Goal: Find specific page/section: Locate a particular part of the current website

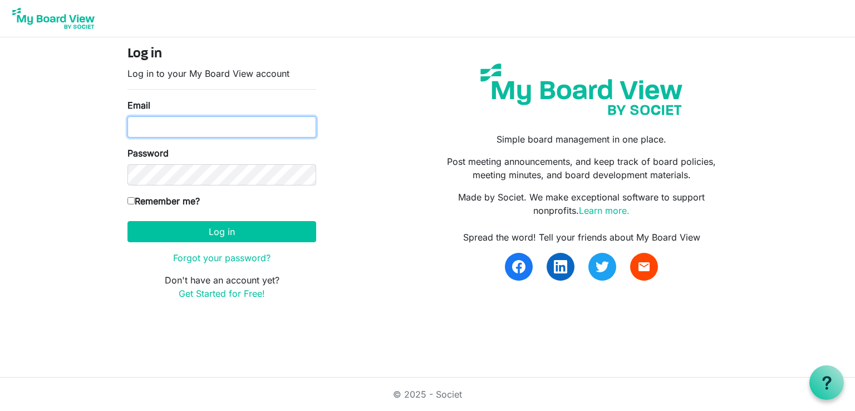
type input "admin@scienceatlantic.ca"
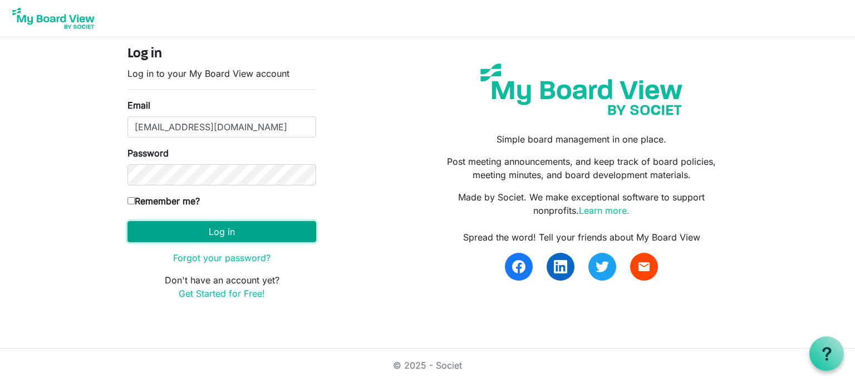
click at [196, 238] on button "Log in" at bounding box center [221, 231] width 189 height 21
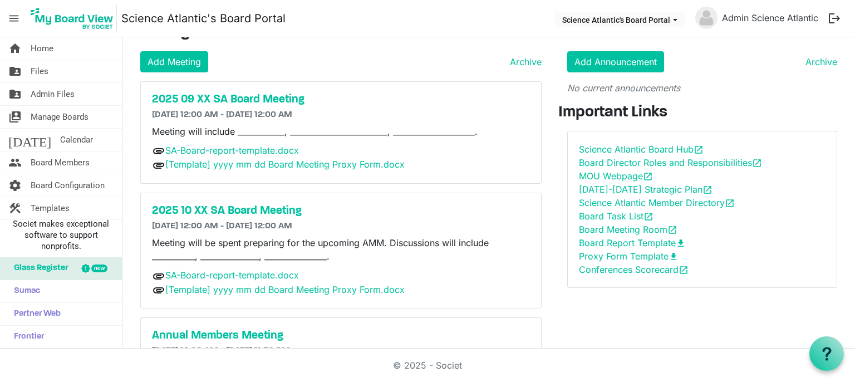
scroll to position [23, 0]
click at [518, 55] on link "Archive" at bounding box center [523, 61] width 36 height 13
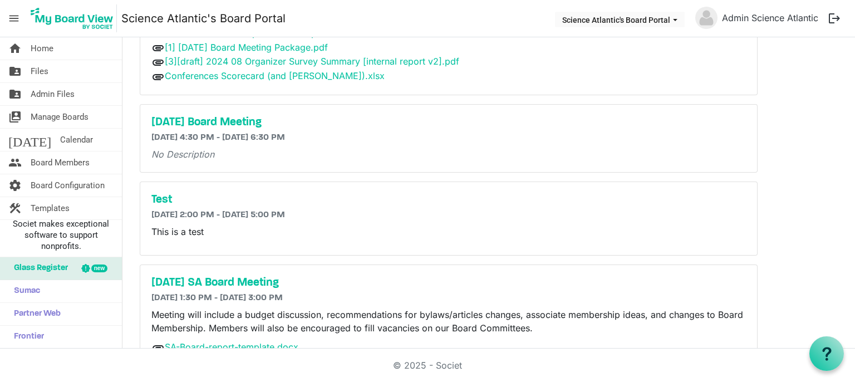
scroll to position [614, 0]
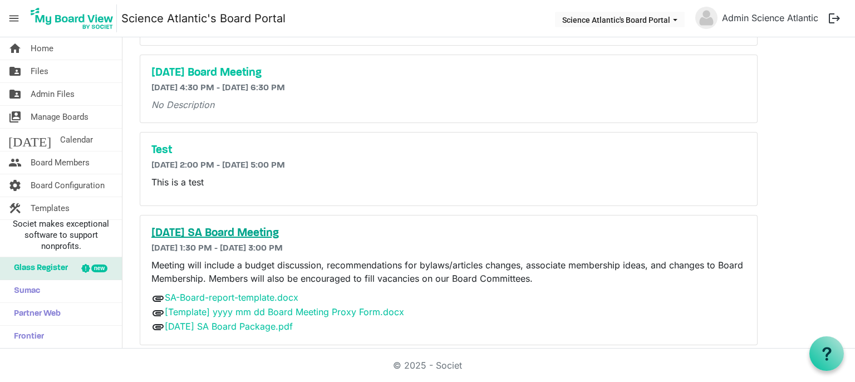
click at [200, 228] on h5 "2025 08 18 SA Board Meeting" at bounding box center [448, 232] width 594 height 13
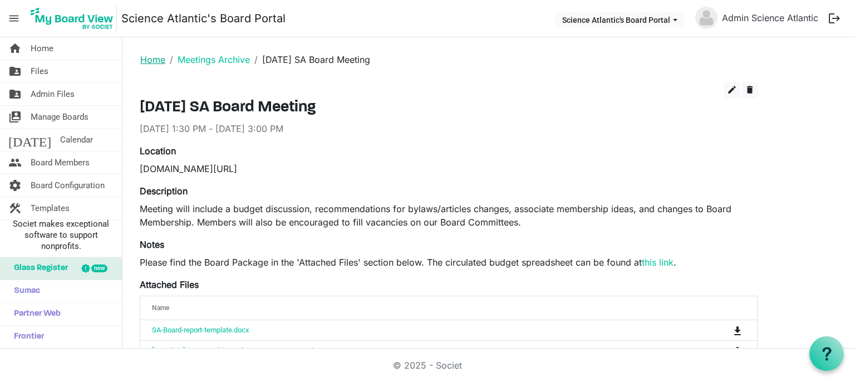
click at [154, 56] on link "Home" at bounding box center [152, 59] width 25 height 11
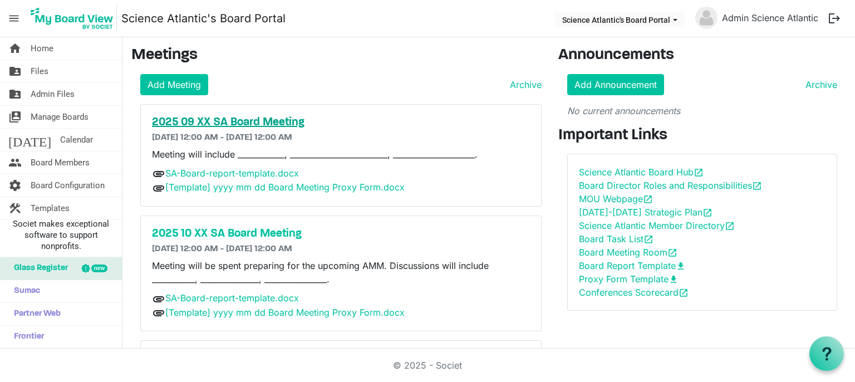
click at [240, 116] on h5 "2025 09 XX SA Board Meeting" at bounding box center [341, 122] width 378 height 13
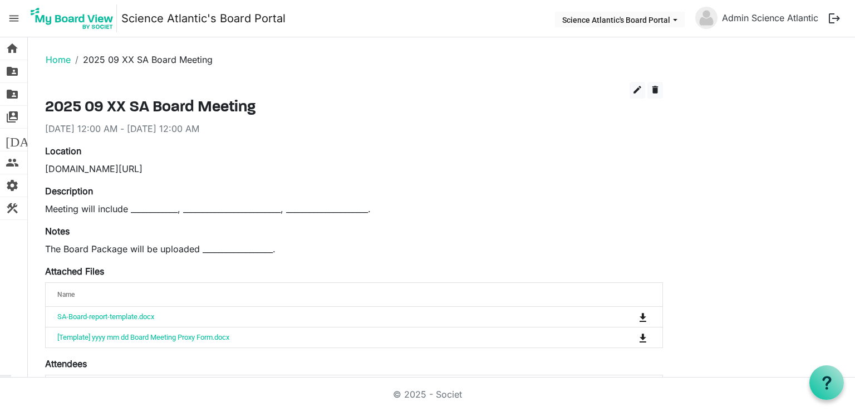
click at [87, 17] on img at bounding box center [72, 18] width 90 height 28
